Goal: Use online tool/utility: Utilize a website feature to perform a specific function

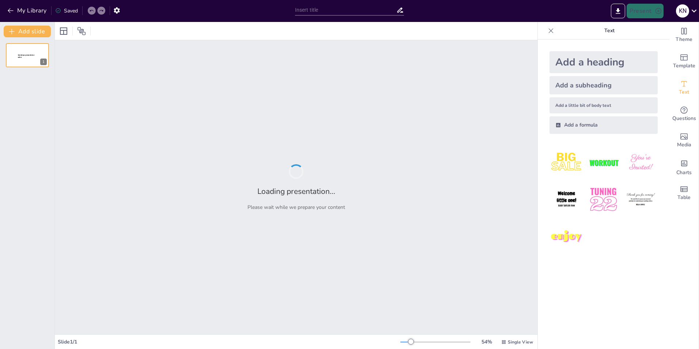
type input "Imported Critical-Path-for-Phase-1-Studies.pptx"
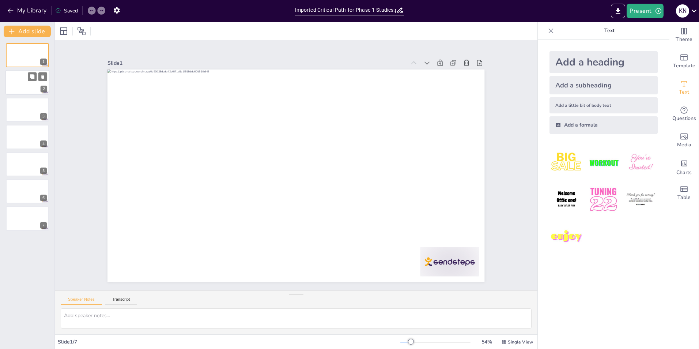
click at [12, 81] on div at bounding box center [27, 82] width 44 height 25
click at [25, 134] on div at bounding box center [27, 136] width 44 height 25
click at [19, 164] on div at bounding box center [27, 164] width 44 height 25
click at [22, 194] on div at bounding box center [27, 191] width 44 height 25
click at [19, 220] on div at bounding box center [27, 218] width 44 height 25
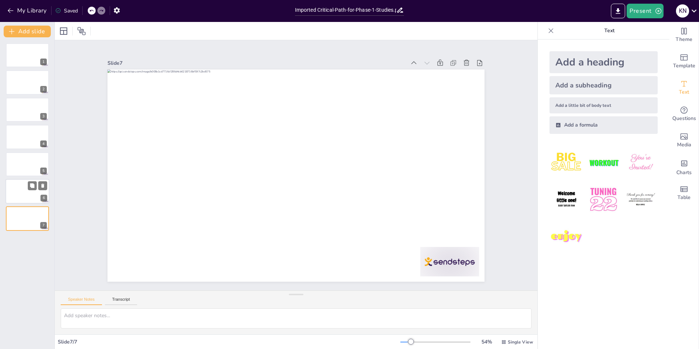
click at [22, 188] on div at bounding box center [27, 191] width 44 height 25
click at [692, 10] on icon at bounding box center [694, 11] width 10 height 10
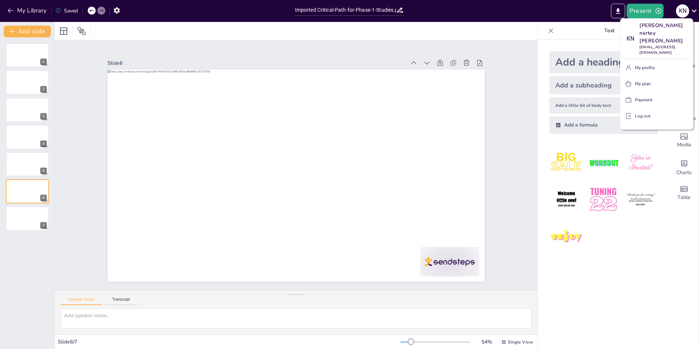
click at [19, 8] on div at bounding box center [349, 174] width 699 height 349
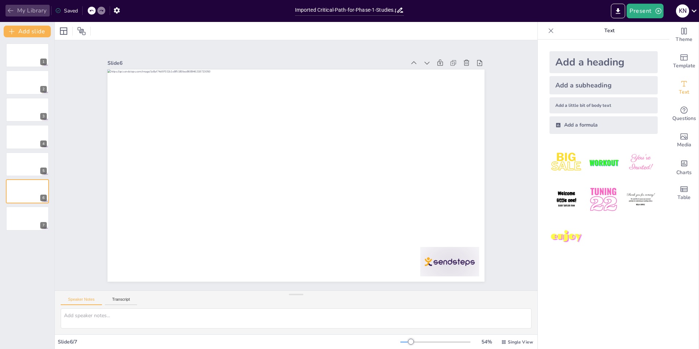
click at [9, 11] on icon "button" at bounding box center [10, 10] width 5 height 5
